Goal: Task Accomplishment & Management: Manage account settings

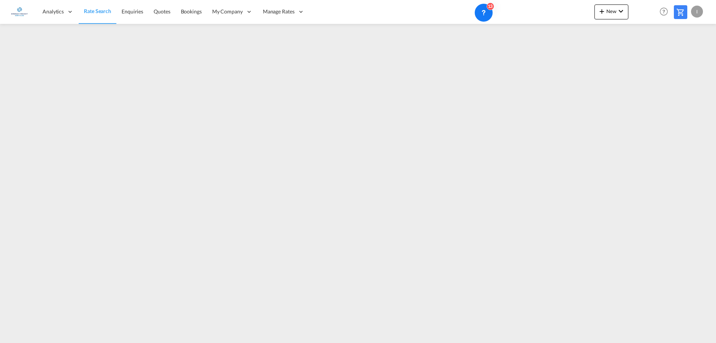
click at [692, 12] on div "I" at bounding box center [697, 12] width 12 height 12
click at [686, 34] on button "My Profile" at bounding box center [688, 32] width 48 height 15
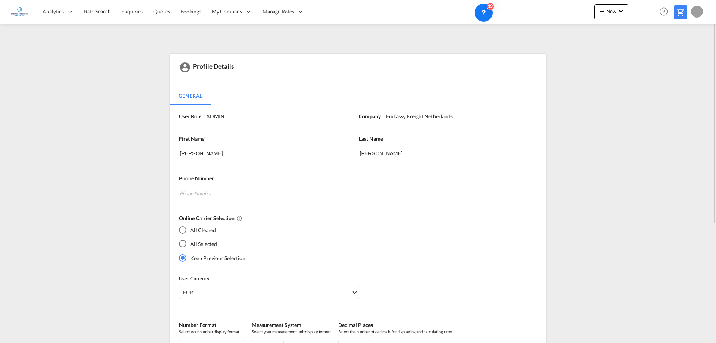
click at [698, 14] on div "I" at bounding box center [697, 12] width 12 height 12
click at [688, 54] on button "Logout" at bounding box center [688, 57] width 48 height 15
type input "[EMAIL_ADDRESS][DOMAIN_NAME]"
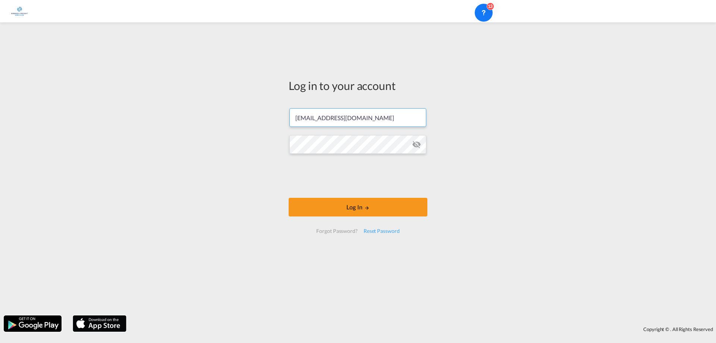
drag, startPoint x: 396, startPoint y: 117, endPoint x: 59, endPoint y: 113, distance: 336.3
click at [59, 113] on div "Log in to your account [EMAIL_ADDRESS][DOMAIN_NAME] Log In Forgot Password? Res…" at bounding box center [358, 168] width 716 height 285
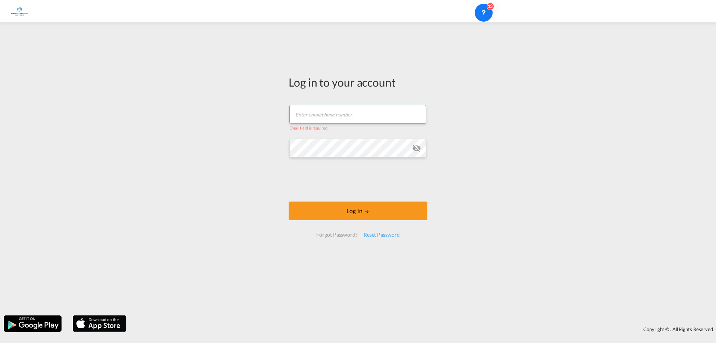
click at [209, 142] on div "Log in to your account Email field is required Log In Forgot Password? Reset Pa…" at bounding box center [358, 168] width 716 height 285
click at [163, 135] on div "Log in to your account Email field is required Log In Forgot Password? Reset Pa…" at bounding box center [358, 168] width 716 height 285
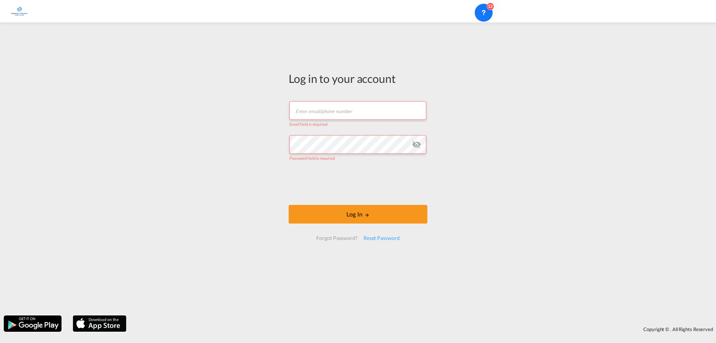
click at [185, 206] on div "Log in to your account Email field is required Password field is required Log I…" at bounding box center [358, 168] width 716 height 285
click at [314, 102] on input "text" at bounding box center [357, 110] width 137 height 19
click at [324, 108] on input "text" at bounding box center [357, 110] width 137 height 19
type input "[EMAIL_ADDRESS][DOMAIN_NAME]"
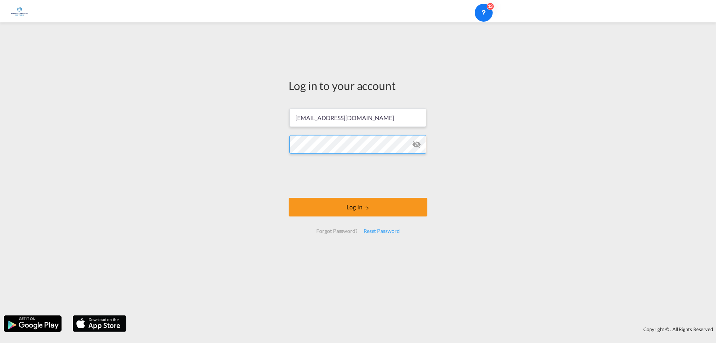
click at [289, 198] on button "Log In" at bounding box center [358, 207] width 139 height 19
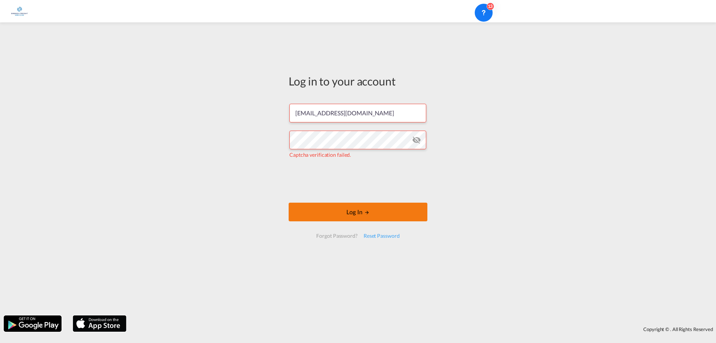
click at [379, 212] on button "Log In" at bounding box center [358, 211] width 139 height 19
click at [381, 237] on div "Reset Password" at bounding box center [381, 235] width 42 height 13
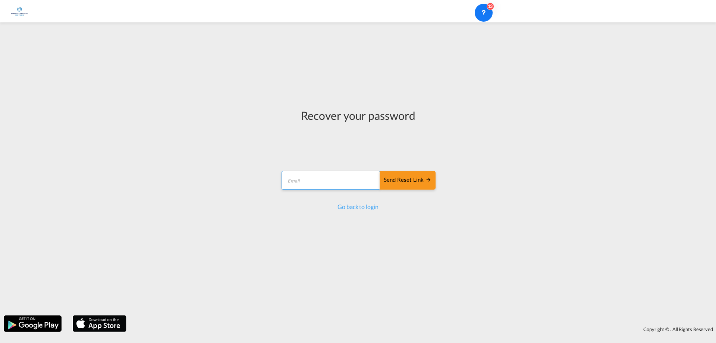
click at [314, 180] on input "email" at bounding box center [330, 180] width 99 height 19
type input "[EMAIL_ADDRESS][DOMAIN_NAME]"
click at [401, 181] on div "Send reset link" at bounding box center [408, 180] width 48 height 9
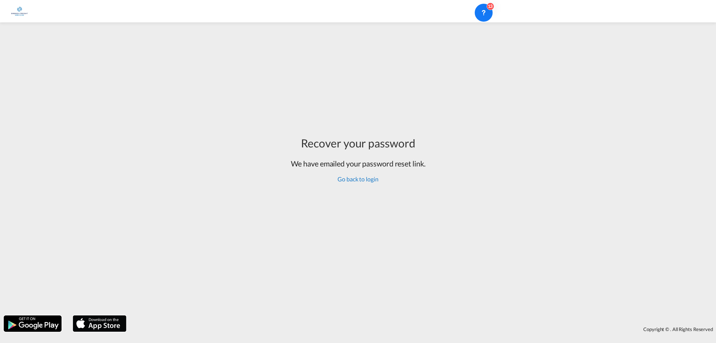
click at [366, 180] on link "Go back to login" at bounding box center [357, 178] width 41 height 7
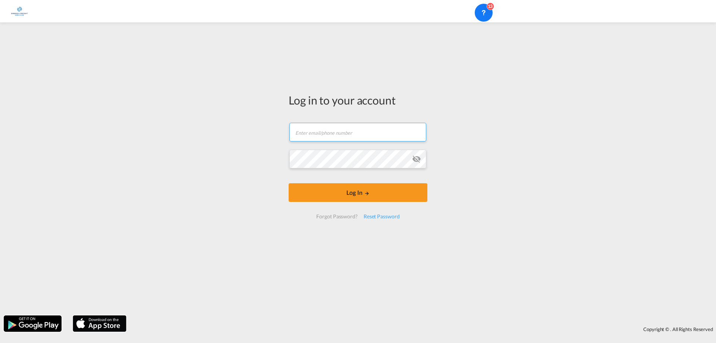
type input "[EMAIL_ADDRESS][DOMAIN_NAME]"
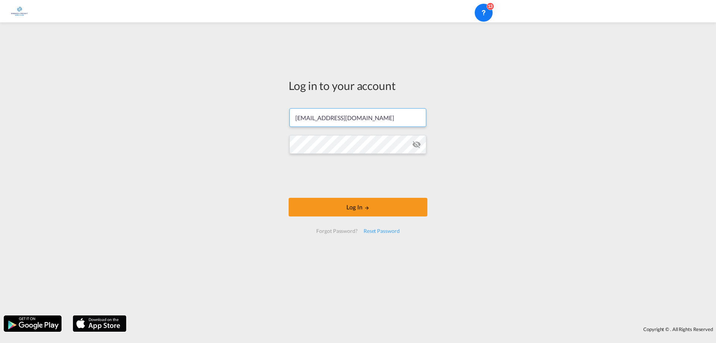
drag, startPoint x: 384, startPoint y: 122, endPoint x: 224, endPoint y: 117, distance: 160.4
click at [224, 116] on div "Log in to your account [EMAIL_ADDRESS][DOMAIN_NAME] Log In Forgot Password? Res…" at bounding box center [358, 168] width 716 height 285
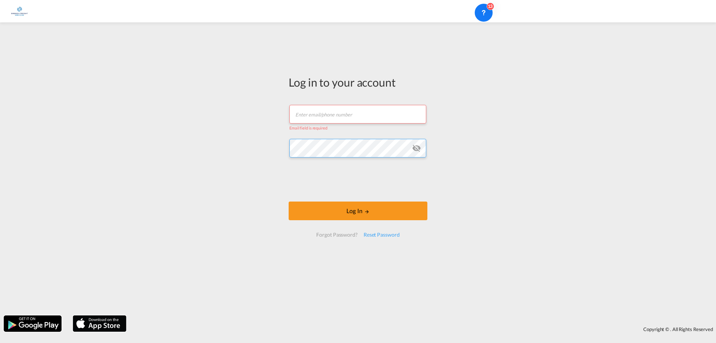
click at [187, 117] on div "Log in to your account Email field is required Log In Forgot Password? Reset Pa…" at bounding box center [358, 168] width 716 height 285
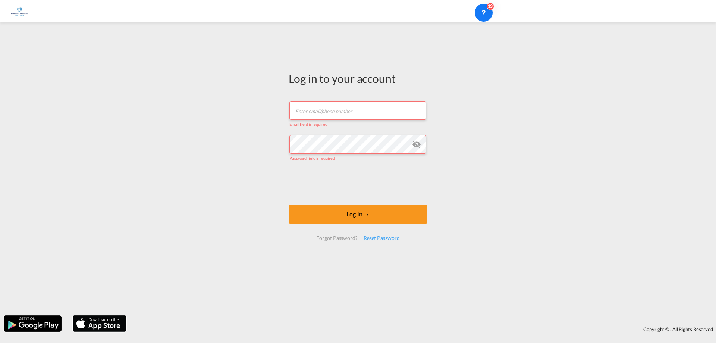
click at [135, 147] on div "Log in to your account Email field is required Password field is required Log I…" at bounding box center [358, 168] width 716 height 285
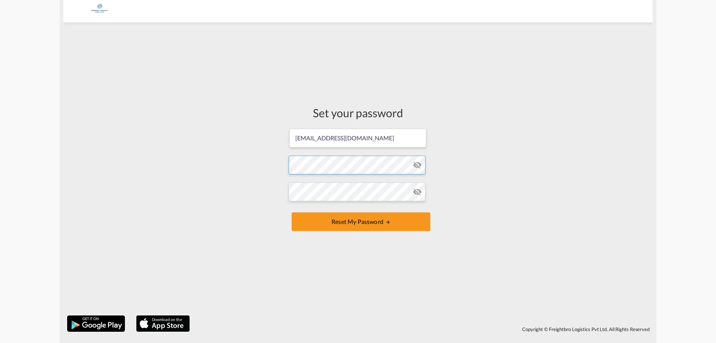
click at [300, 161] on form "[EMAIL_ADDRESS][DOMAIN_NAME] Password must contain the following: A special cha…" at bounding box center [358, 180] width 139 height 105
drag, startPoint x: 334, startPoint y: 140, endPoint x: 208, endPoint y: 134, distance: 126.1
click at [210, 135] on div "Set your password [EMAIL_ADDRESS][DOMAIN_NAME] Password must contain the follow…" at bounding box center [357, 168] width 589 height 285
click at [344, 225] on button "Reset my password" at bounding box center [361, 221] width 139 height 19
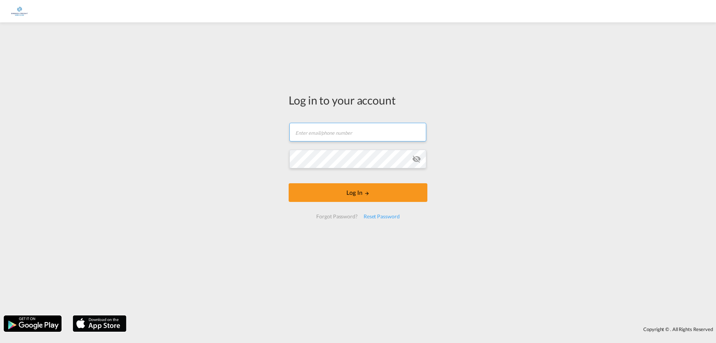
type input "[EMAIL_ADDRESS][DOMAIN_NAME]"
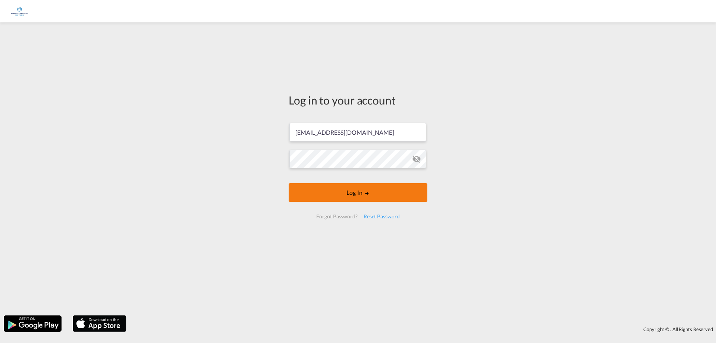
click at [391, 192] on button "Log In" at bounding box center [358, 192] width 139 height 19
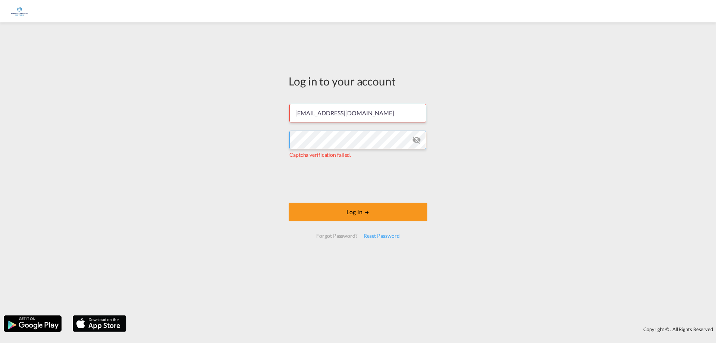
click at [162, 115] on div "Log in to your account [EMAIL_ADDRESS][DOMAIN_NAME] Captcha verification failed…" at bounding box center [358, 168] width 716 height 285
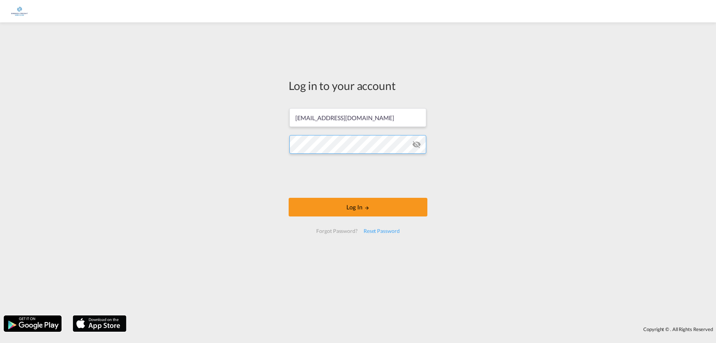
click at [115, 130] on div "Log in to your account [EMAIL_ADDRESS][DOMAIN_NAME] Log In Forgot Password? Res…" at bounding box center [358, 168] width 716 height 285
click at [362, 207] on button "Log In" at bounding box center [358, 207] width 139 height 19
